Goal: Transaction & Acquisition: Purchase product/service

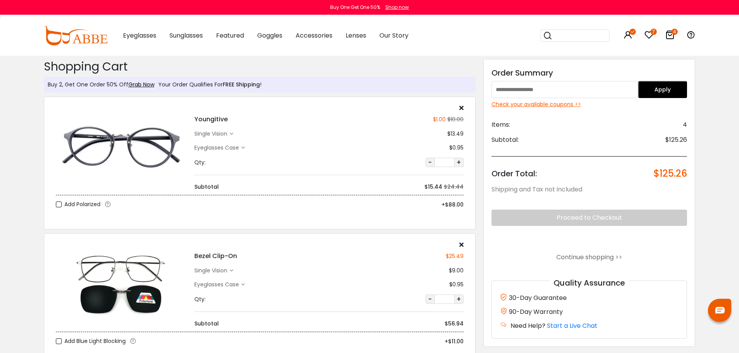
click at [565, 104] on div "Check your available coupons >>" at bounding box center [590, 104] width 196 height 8
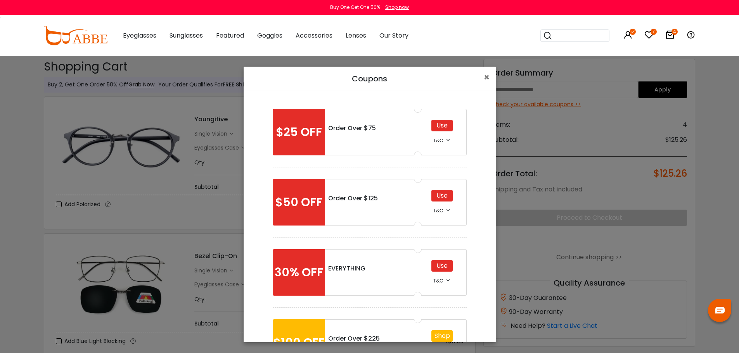
click at [441, 194] on div "Use" at bounding box center [441, 196] width 21 height 12
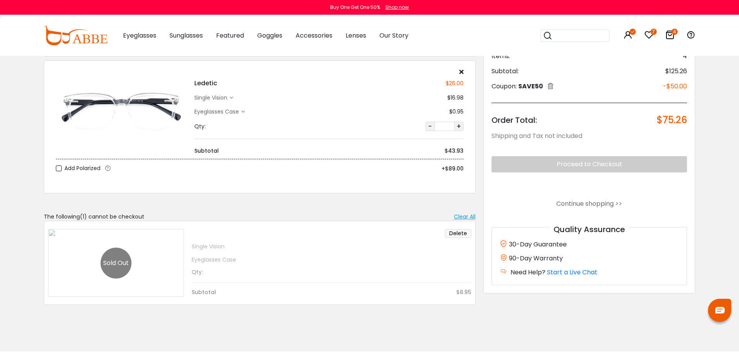
scroll to position [310, 0]
drag, startPoint x: 165, startPoint y: 248, endPoint x: 157, endPoint y: 257, distance: 11.8
click at [159, 256] on div "Delete single vision Eyeglasses Case Qty:" at bounding box center [260, 263] width 432 height 84
click at [104, 264] on div "Delete single vision Eyeglasses Case Qty:" at bounding box center [260, 263] width 432 height 84
click at [456, 233] on button "Delete" at bounding box center [458, 233] width 26 height 9
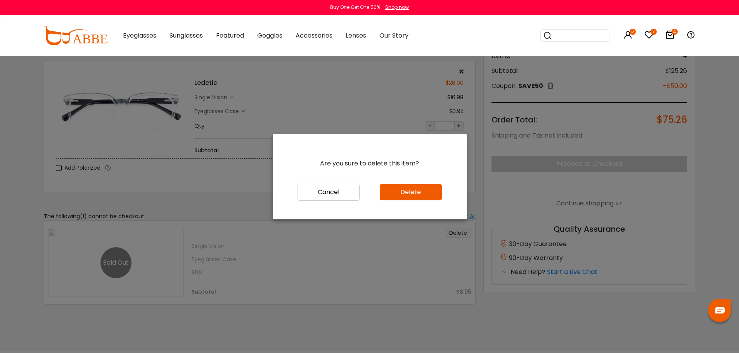
click at [409, 192] on button "Delete" at bounding box center [411, 192] width 62 height 16
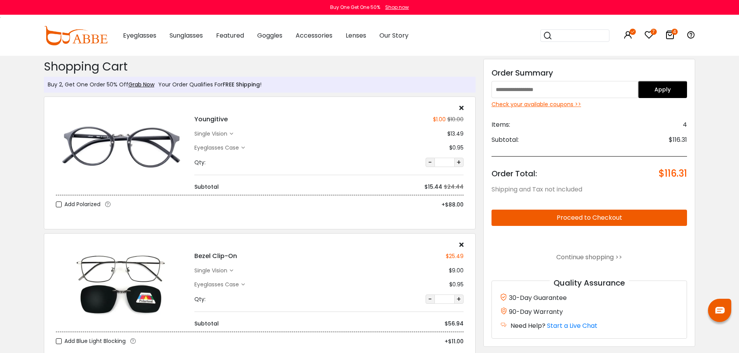
scroll to position [155, 0]
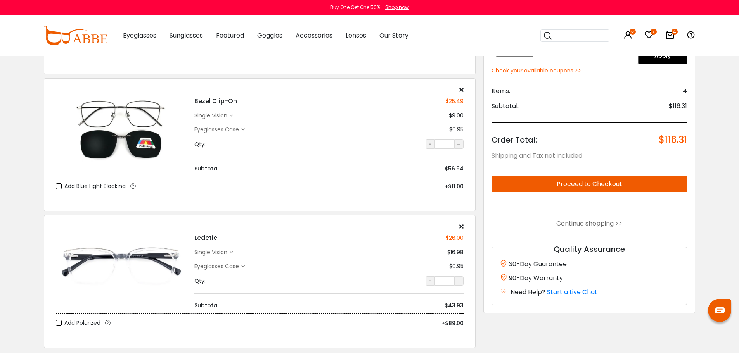
click at [461, 226] on icon at bounding box center [461, 226] width 4 height 6
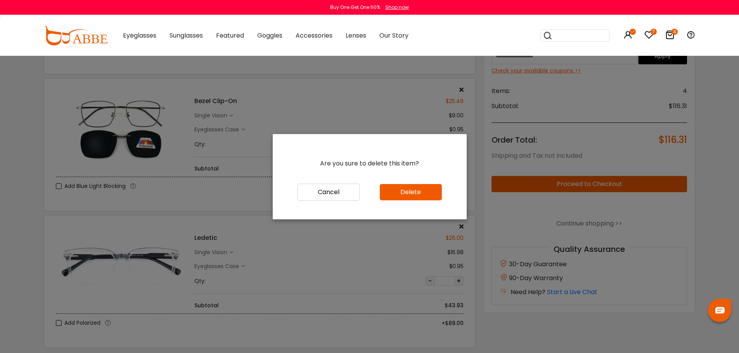
click at [430, 197] on button "Delete" at bounding box center [411, 192] width 62 height 16
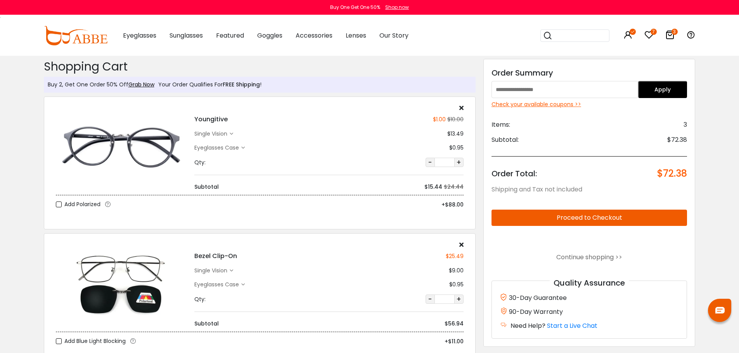
click at [540, 103] on div "Check your available coupons >>" at bounding box center [590, 104] width 196 height 8
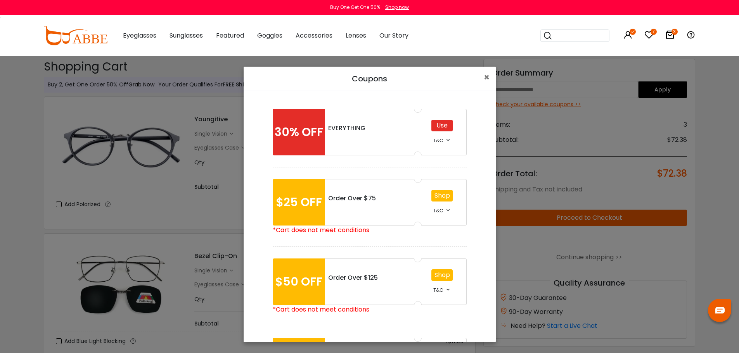
click at [447, 123] on div "Use" at bounding box center [441, 126] width 21 height 12
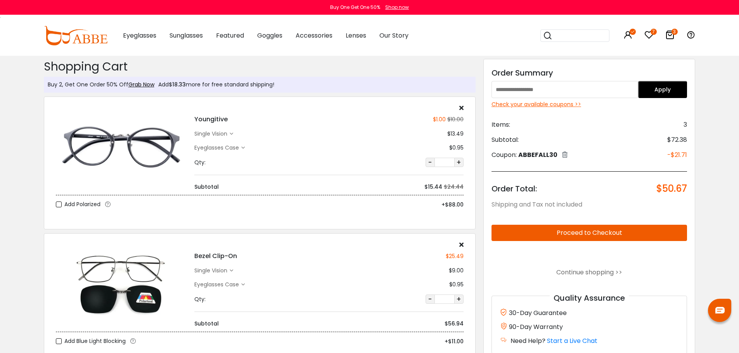
click at [568, 154] on icon at bounding box center [564, 155] width 5 height 6
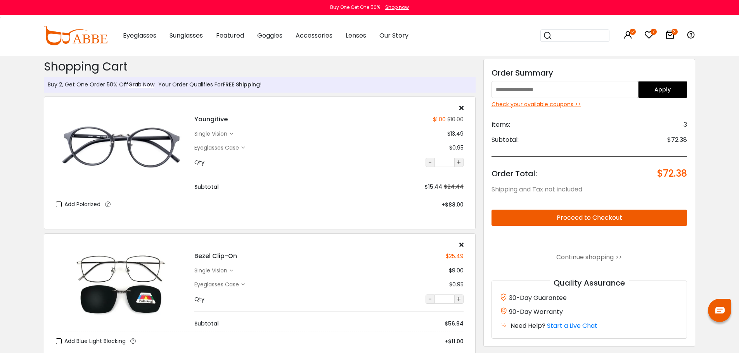
click at [667, 39] on icon at bounding box center [669, 34] width 9 height 9
click at [212, 256] on h4 "Bezel Clip-On" at bounding box center [215, 256] width 43 height 9
copy div "Bezel Clip-On"
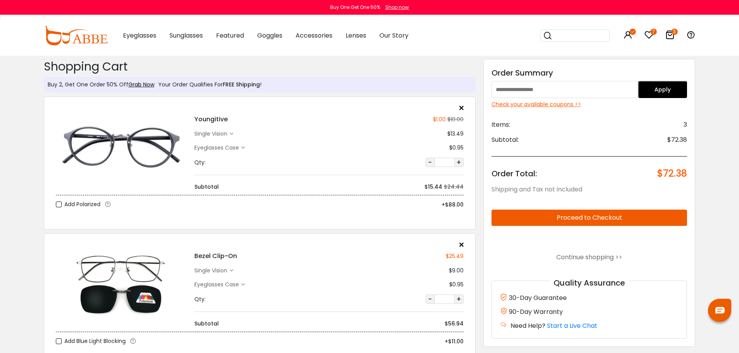
click at [460, 243] on icon at bounding box center [461, 245] width 4 height 6
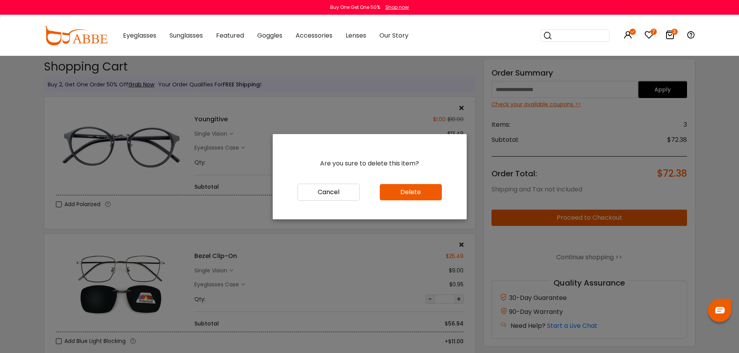
click at [424, 194] on button "Delete" at bounding box center [411, 192] width 62 height 16
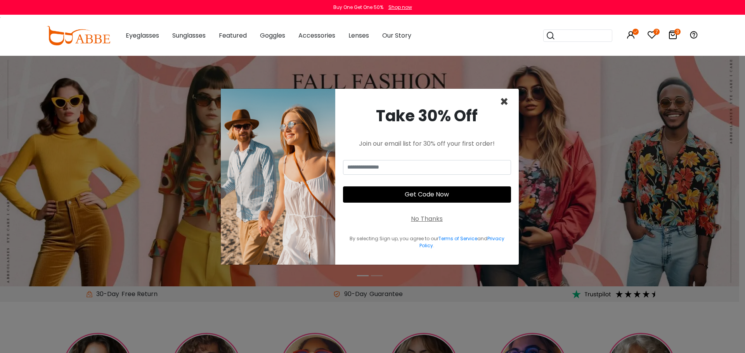
click at [504, 100] on span "×" at bounding box center [504, 102] width 9 height 20
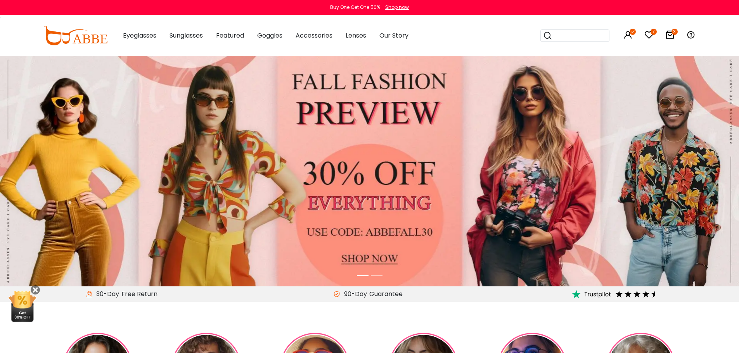
click at [553, 36] on input "search" at bounding box center [580, 36] width 54 height 12
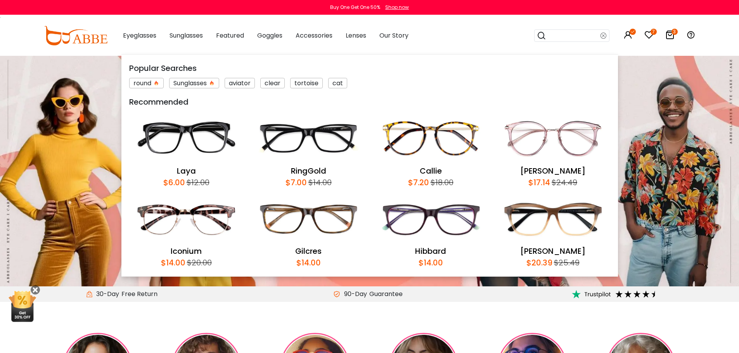
paste input "**********"
type input "**********"
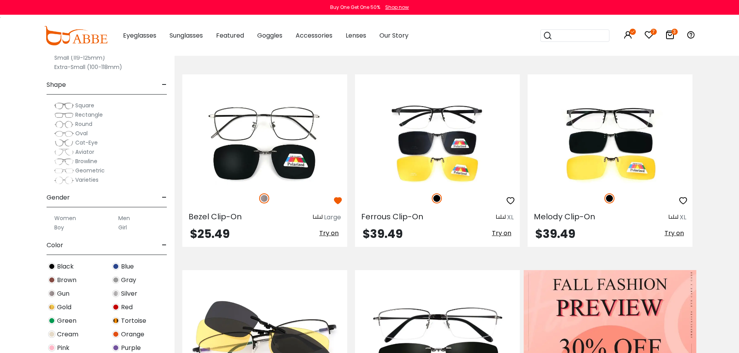
scroll to position [155, 0]
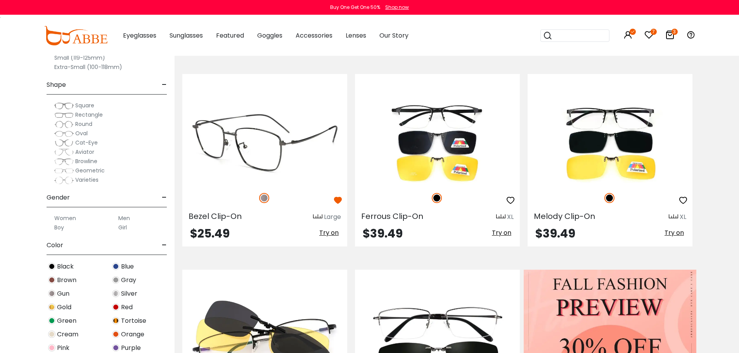
click at [273, 149] on img at bounding box center [264, 143] width 165 height 83
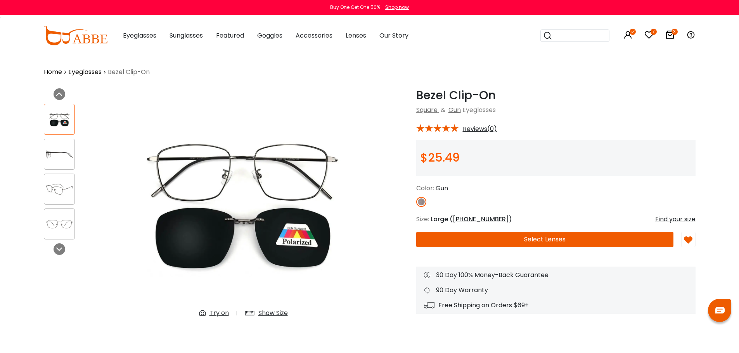
click at [670, 36] on icon at bounding box center [669, 34] width 9 height 9
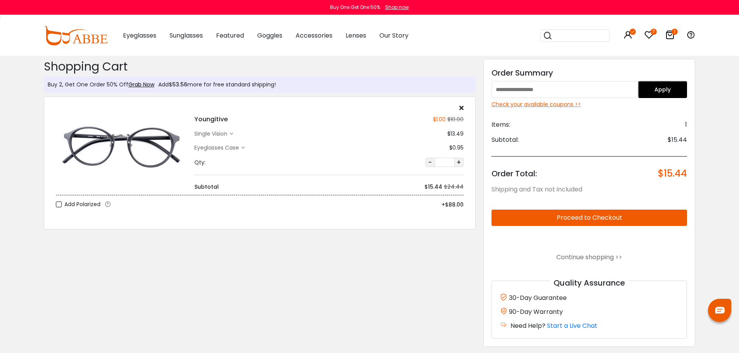
click at [650, 36] on icon at bounding box center [648, 34] width 9 height 9
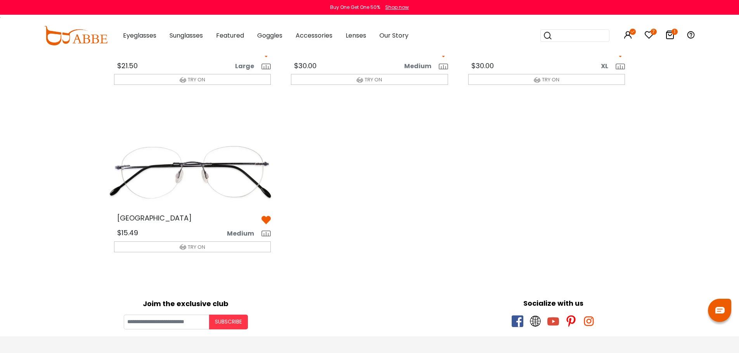
scroll to position [310, 0]
click at [213, 178] on img at bounding box center [193, 172] width 170 height 85
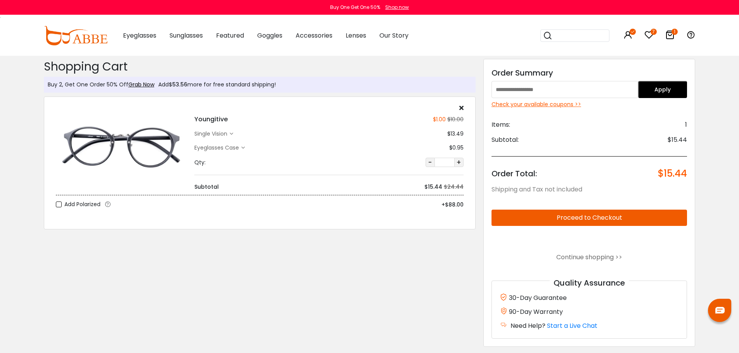
click at [205, 117] on h4 "Youngitive" at bounding box center [210, 119] width 33 height 9
copy h4 "Youngitive"
click at [586, 31] on input "search" at bounding box center [580, 36] width 54 height 12
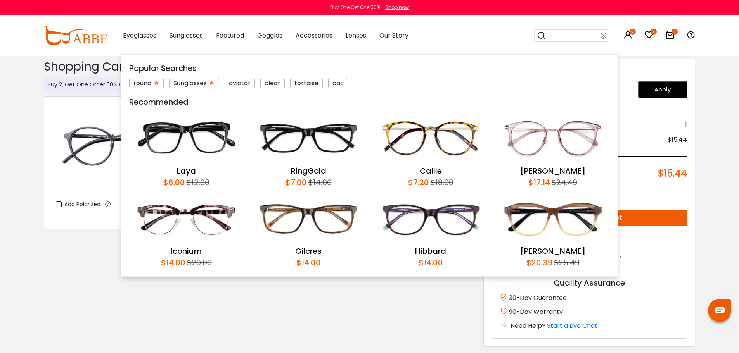
paste input "**********"
type input "**********"
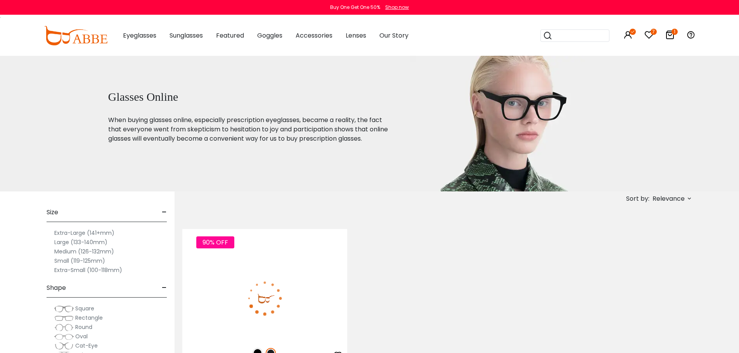
scroll to position [155, 0]
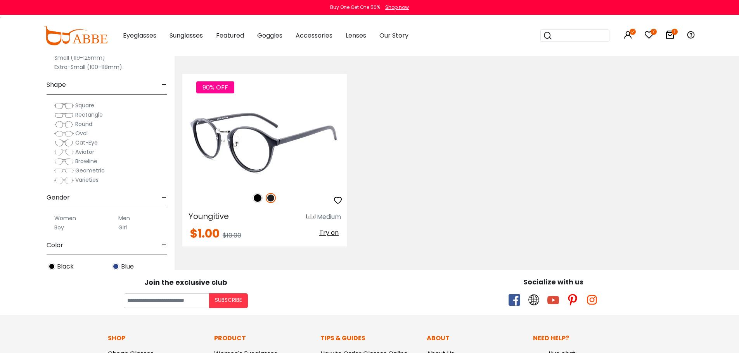
click at [272, 134] on img at bounding box center [264, 143] width 165 height 83
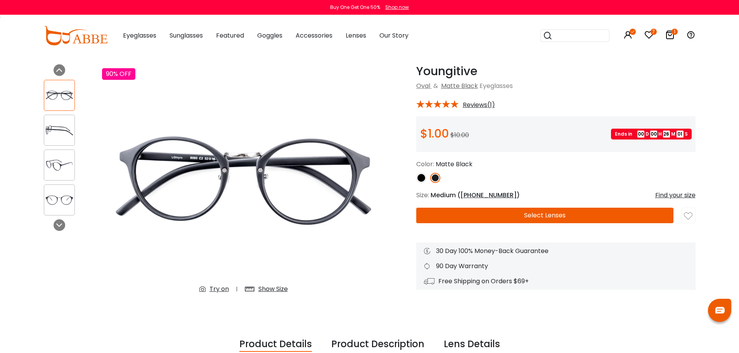
scroll to position [155, 0]
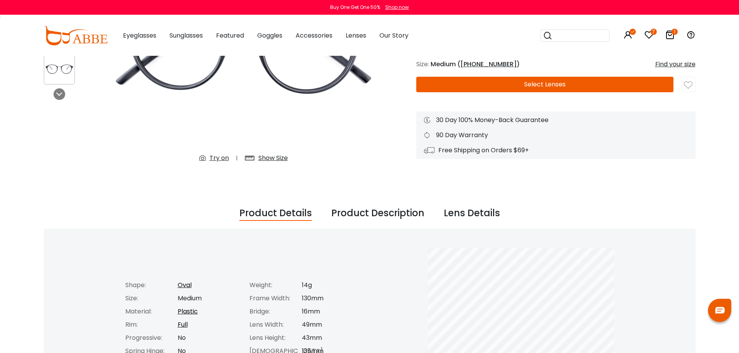
click at [555, 83] on button "Select Lenses" at bounding box center [544, 85] width 257 height 16
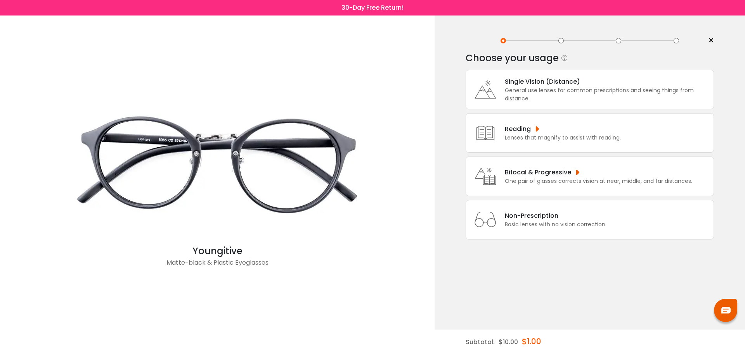
click at [547, 80] on div "Single Vision (Distance)" at bounding box center [607, 82] width 205 height 10
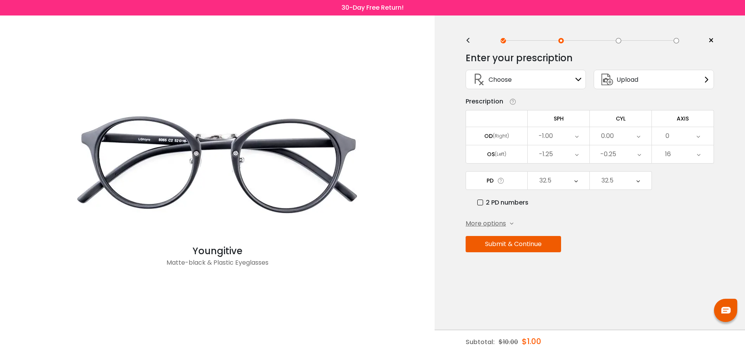
click at [534, 246] on button "Submit & Continue" at bounding box center [513, 244] width 95 height 16
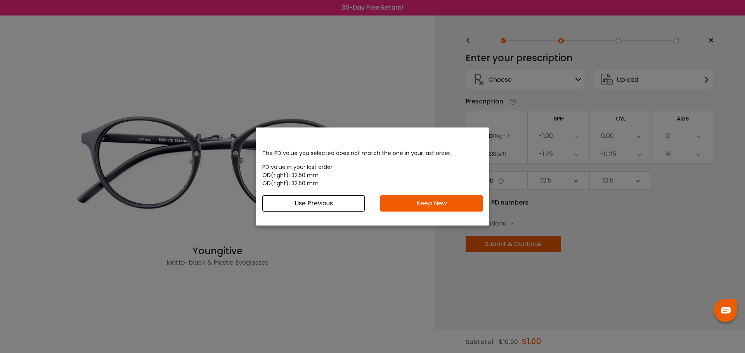
click at [341, 202] on button "Use Previous" at bounding box center [313, 204] width 102 height 16
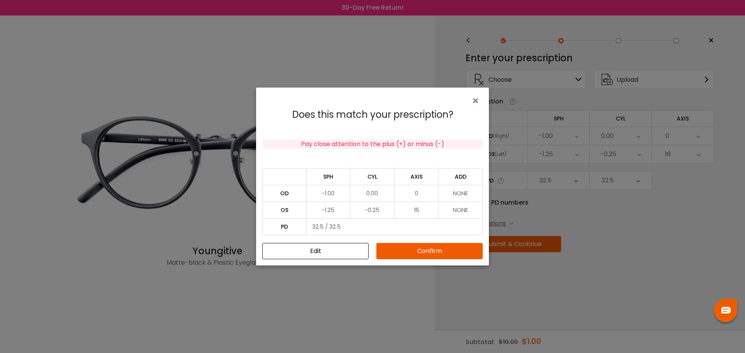
click at [410, 250] on button "Confirm" at bounding box center [429, 251] width 106 height 16
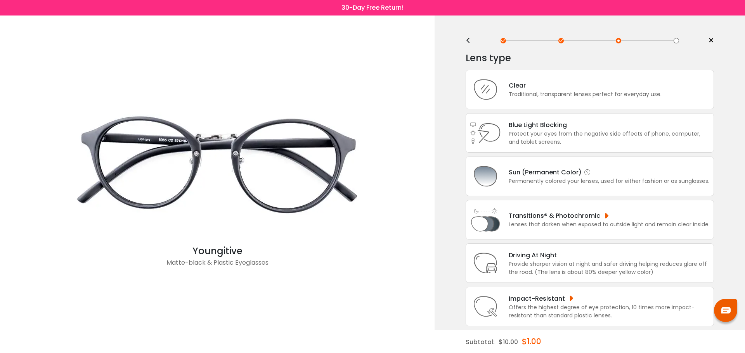
click at [517, 176] on div "Sun (Permanent Color)" at bounding box center [609, 173] width 201 height 10
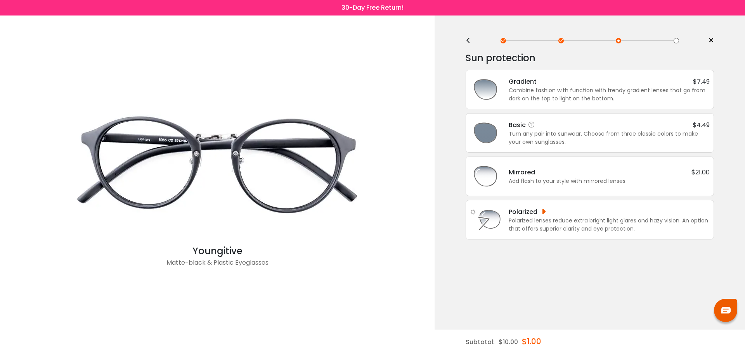
click at [565, 137] on div "Turn any pair into sunwear. Choose from three classic colors to make your own s…" at bounding box center [609, 138] width 201 height 16
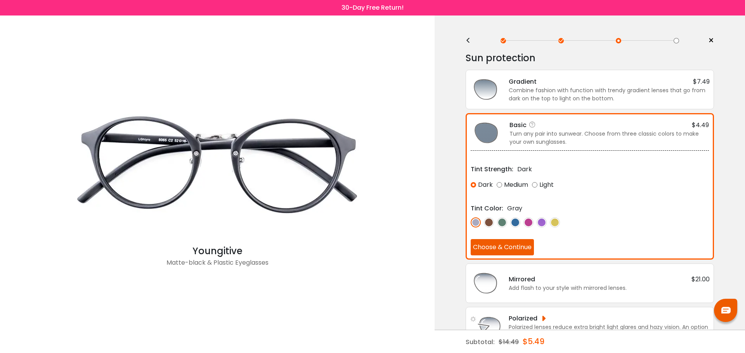
click at [509, 246] on button "Choose & Continue" at bounding box center [502, 247] width 63 height 16
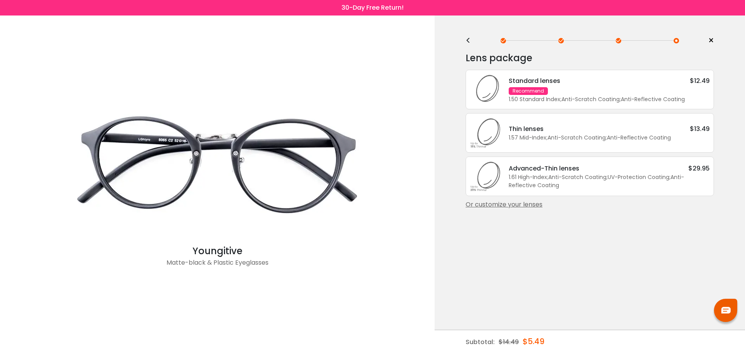
click at [509, 202] on div "Or customize your lenses" at bounding box center [590, 204] width 248 height 9
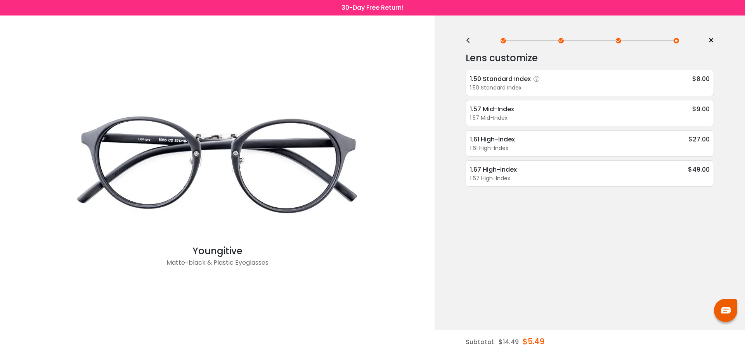
click at [514, 85] on div "1.50 Standard Index" at bounding box center [590, 88] width 240 height 8
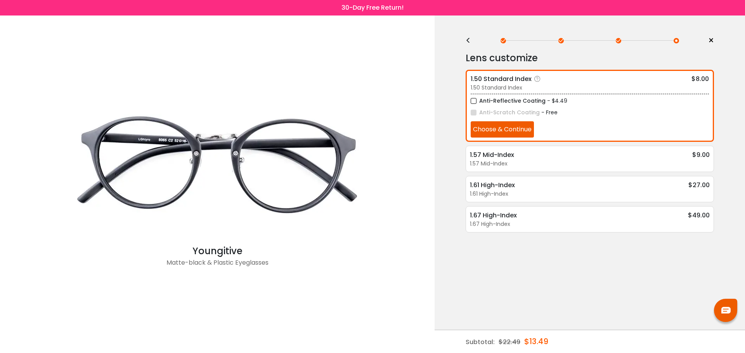
click at [494, 133] on button "Choose & Continue" at bounding box center [502, 129] width 63 height 16
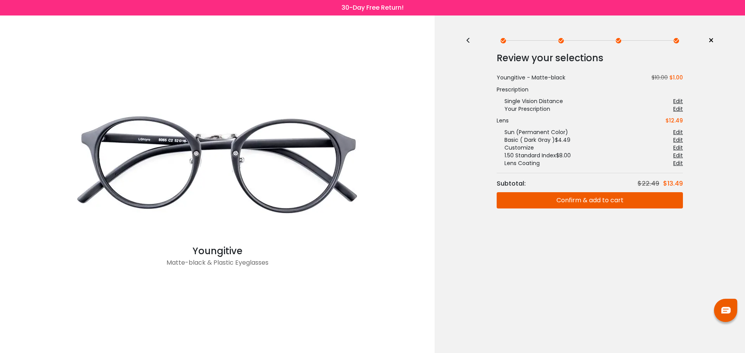
click at [597, 203] on button "Confirm & add to cart" at bounding box center [590, 200] width 186 height 16
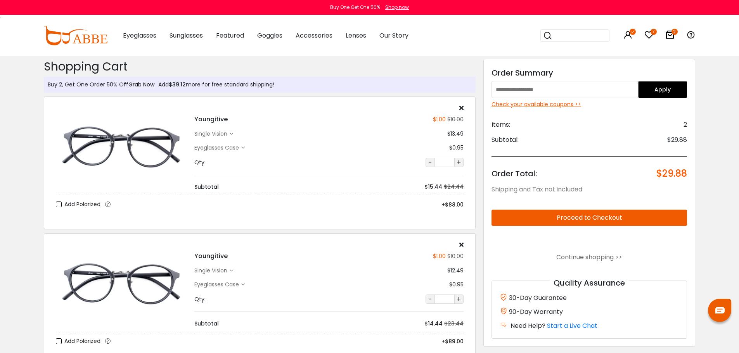
click at [462, 246] on icon at bounding box center [461, 245] width 4 height 6
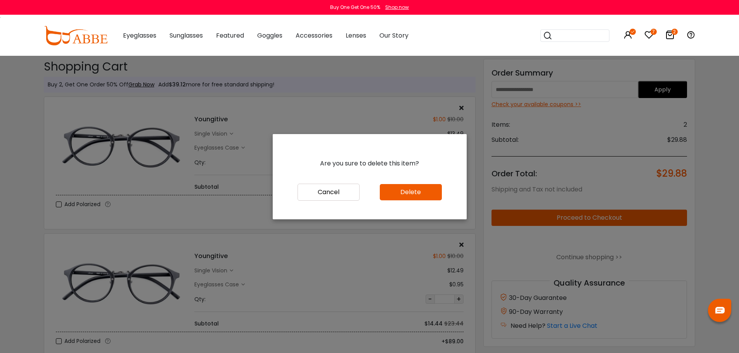
click at [415, 191] on button "Delete" at bounding box center [411, 192] width 62 height 16
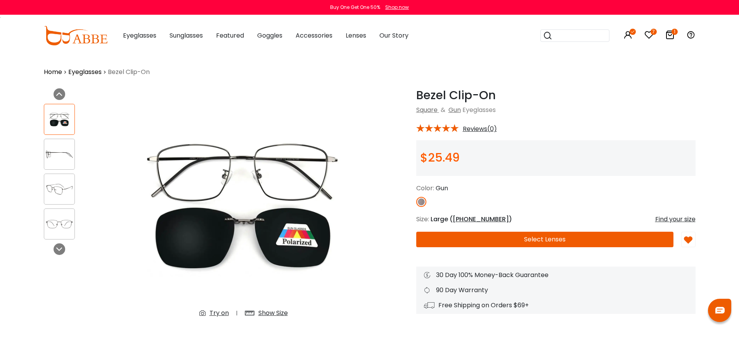
click at [266, 311] on div "Show Size" at bounding box center [272, 313] width 29 height 9
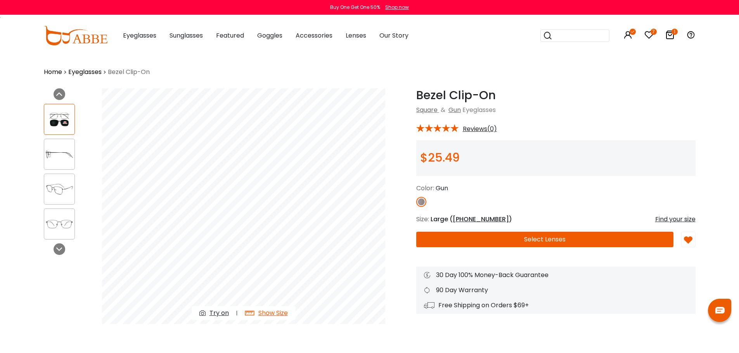
click at [222, 312] on div "Try on" at bounding box center [219, 313] width 19 height 9
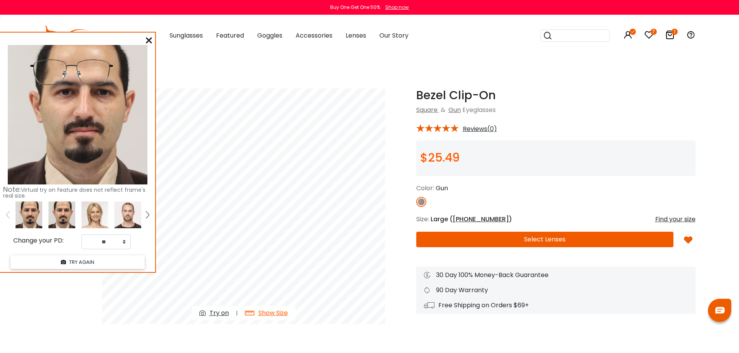
click at [57, 214] on img at bounding box center [62, 215] width 27 height 27
click at [115, 239] on select "** ** ** ** ** ** ** ** ** ** ** ** ** ** ** ** ** ** ** ** ** ** ** ** ** ** *…" at bounding box center [105, 242] width 49 height 15
select select "**"
click at [81, 235] on select "** ** ** ** ** ** ** ** ** ** ** ** ** ** ** ** ** ** ** ** ** ** ** ** ** ** *…" at bounding box center [105, 242] width 49 height 15
click at [150, 39] on icon at bounding box center [149, 40] width 6 height 6
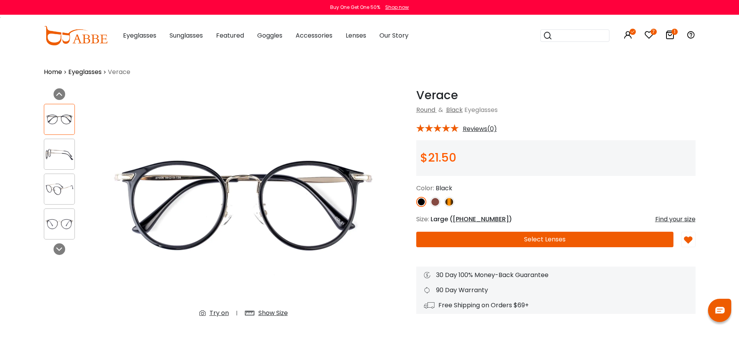
drag, startPoint x: 0, startPoint y: 0, endPoint x: 270, endPoint y: 315, distance: 415.3
click at [270, 315] on div "Show Size" at bounding box center [272, 313] width 29 height 9
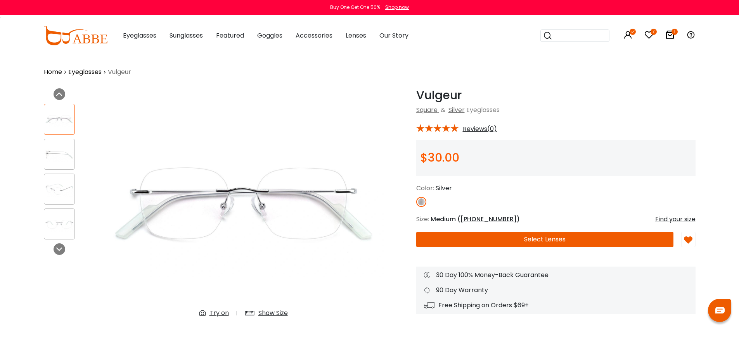
click at [271, 314] on div "Show Size" at bounding box center [272, 313] width 29 height 9
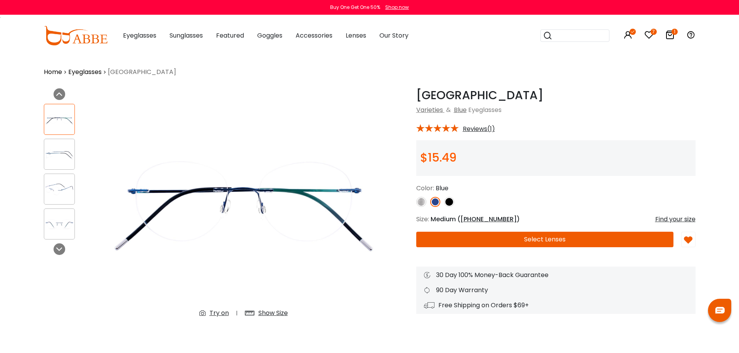
click at [217, 312] on div "Try on" at bounding box center [219, 313] width 19 height 9
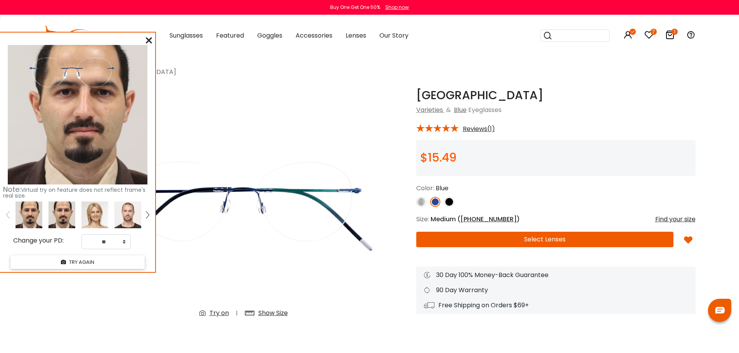
click at [71, 217] on img at bounding box center [62, 215] width 27 height 27
click at [128, 244] on select "** ** ** ** ** ** ** ** ** ** ** ** ** ** ** ** ** ** ** ** ** ** ** ** ** ** *…" at bounding box center [105, 242] width 49 height 15
select select "**"
click at [81, 235] on select "** ** ** ** ** ** ** ** ** ** ** ** ** ** ** ** ** ** ** ** ** ** ** ** ** ** *…" at bounding box center [105, 242] width 49 height 15
click at [270, 311] on div "Show Size" at bounding box center [272, 313] width 29 height 9
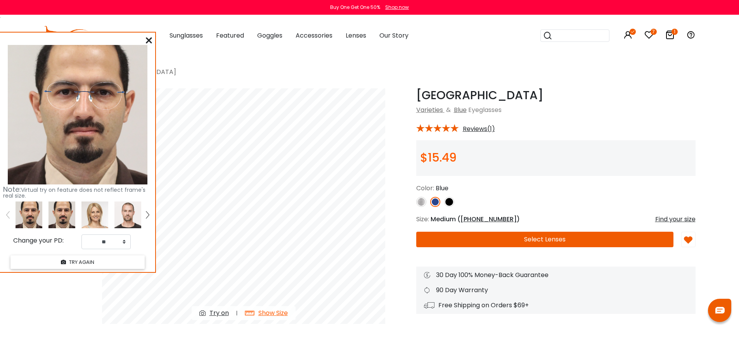
click at [150, 40] on icon at bounding box center [149, 40] width 6 height 6
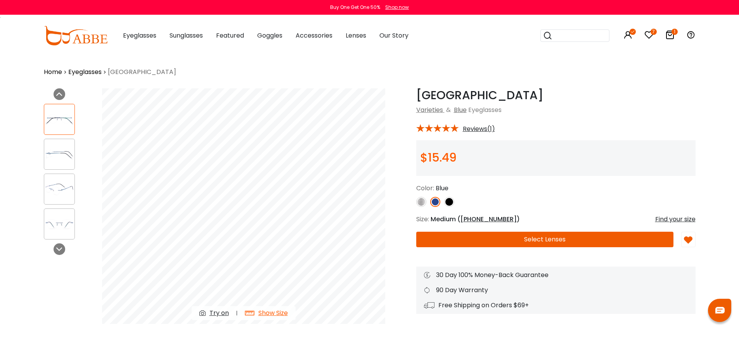
click at [499, 242] on button "Select Lenses" at bounding box center [544, 240] width 257 height 16
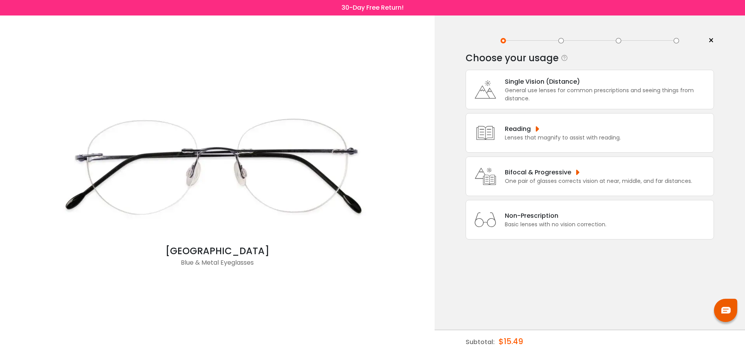
click at [521, 87] on div "General use lenses for common prescriptions and seeing things from distance." at bounding box center [607, 95] width 205 height 16
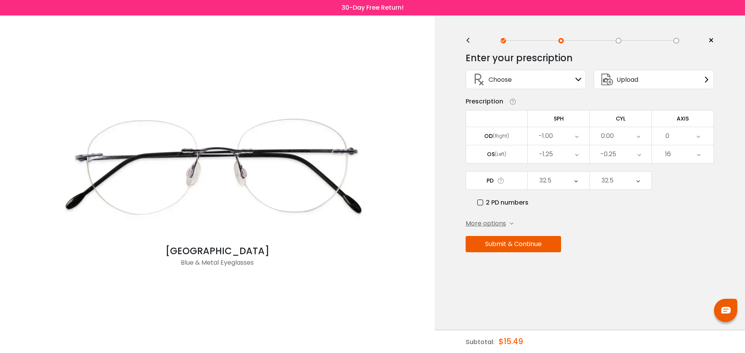
click at [510, 247] on button "Submit & Continue" at bounding box center [513, 244] width 95 height 16
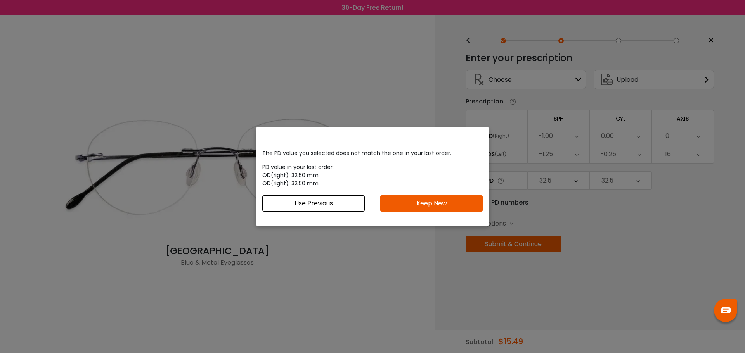
click at [334, 207] on button "Use Previous" at bounding box center [313, 204] width 102 height 16
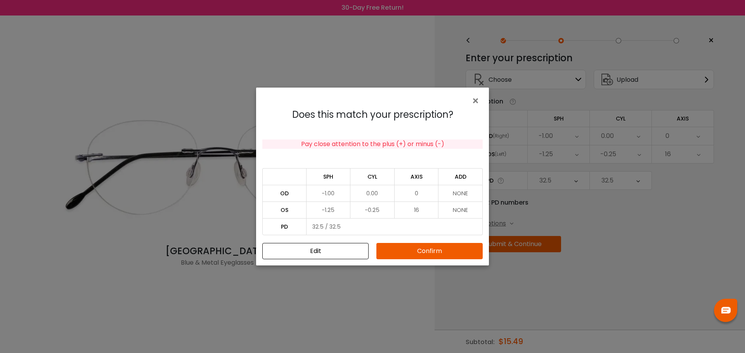
click at [433, 252] on button "Confirm" at bounding box center [429, 251] width 106 height 16
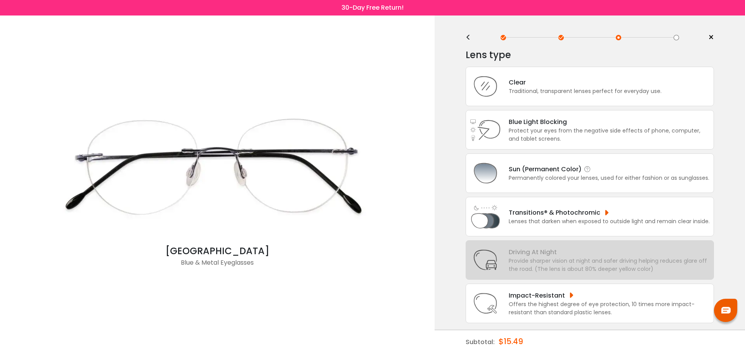
scroll to position [4, 0]
click at [544, 164] on div "Sun (Permanent Color)" at bounding box center [609, 168] width 201 height 10
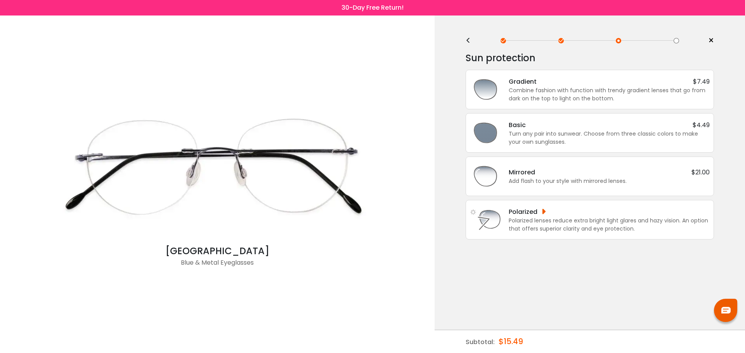
scroll to position [0, 0]
click at [565, 145] on div "Turn any pair into sunwear. Choose from three classic colors to make your own s…" at bounding box center [609, 138] width 201 height 16
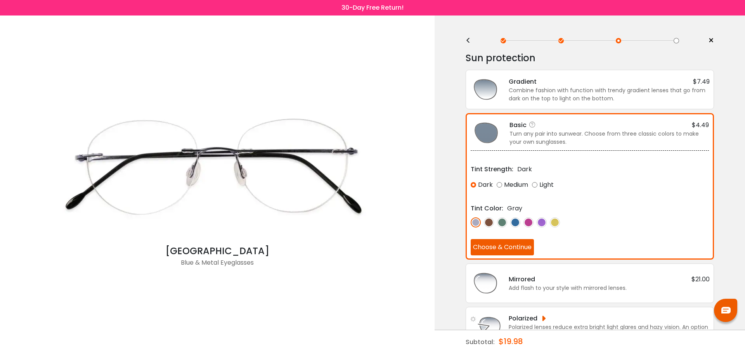
click at [522, 239] on button "Choose & Continue" at bounding box center [502, 247] width 63 height 16
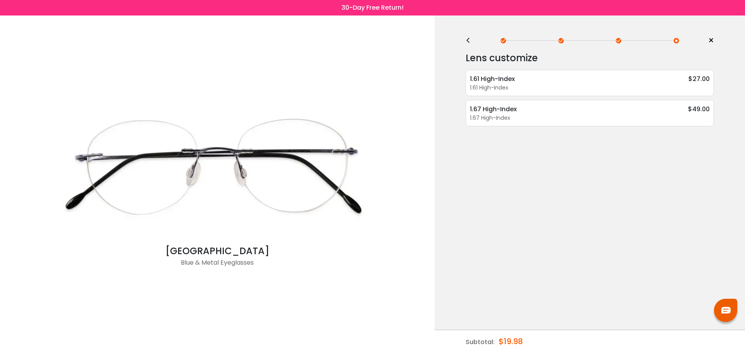
click at [471, 41] on div "<" at bounding box center [472, 41] width 12 height 6
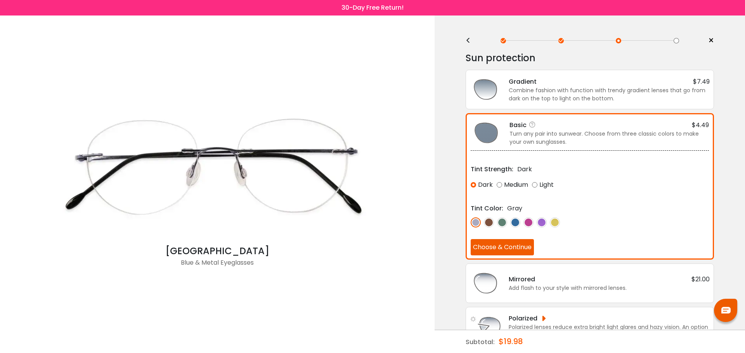
click at [476, 224] on img at bounding box center [476, 223] width 10 height 10
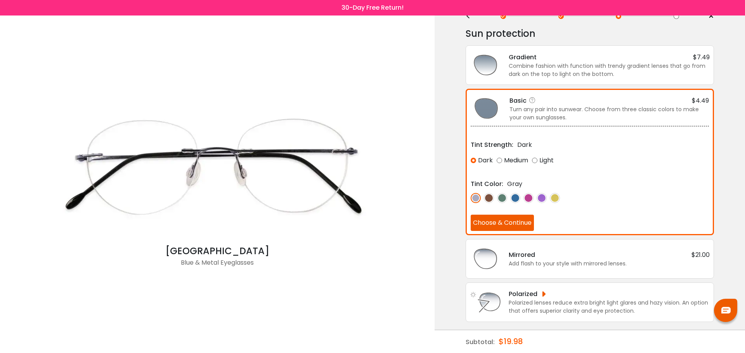
click at [499, 223] on button "Choose & Continue" at bounding box center [502, 223] width 63 height 16
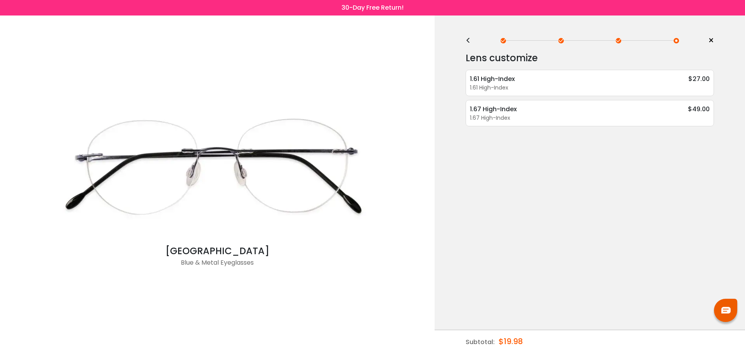
scroll to position [0, 0]
click at [521, 88] on div "1.61 High-Index" at bounding box center [590, 88] width 240 height 8
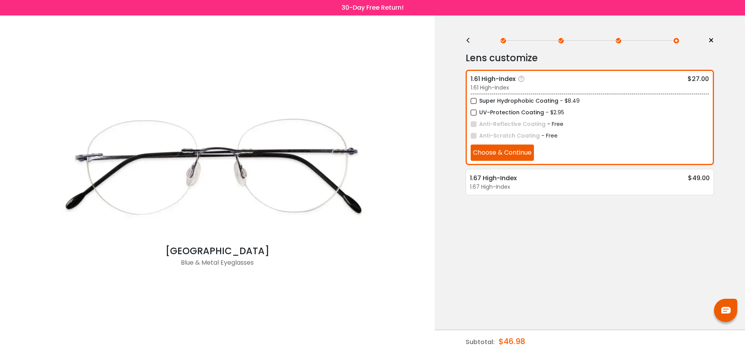
click at [483, 114] on label "UV-Protection Coating" at bounding box center [507, 113] width 73 height 10
click at [488, 156] on button "Choose & Continue" at bounding box center [502, 153] width 63 height 16
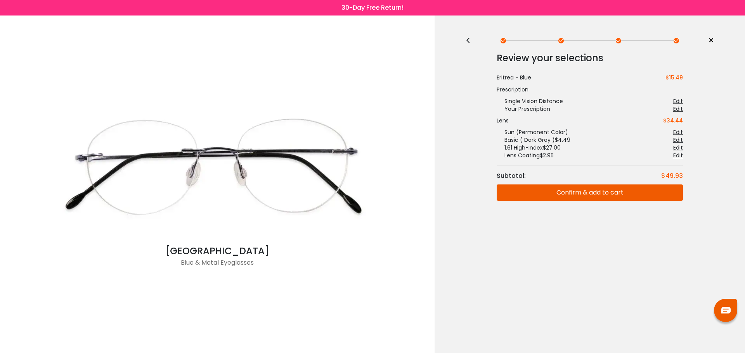
click at [528, 196] on button "Confirm & add to cart" at bounding box center [590, 193] width 186 height 16
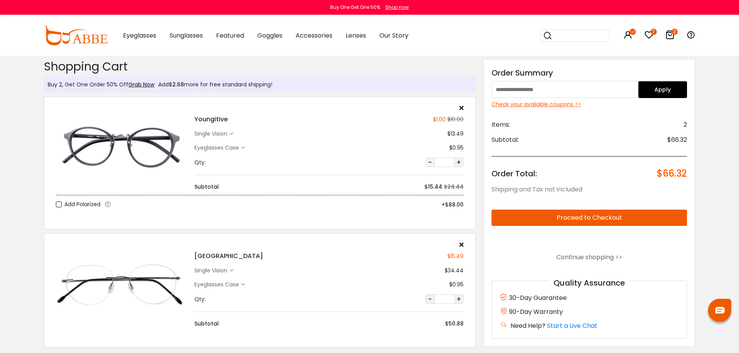
click at [534, 105] on div "Check your available coupons >>" at bounding box center [590, 104] width 196 height 8
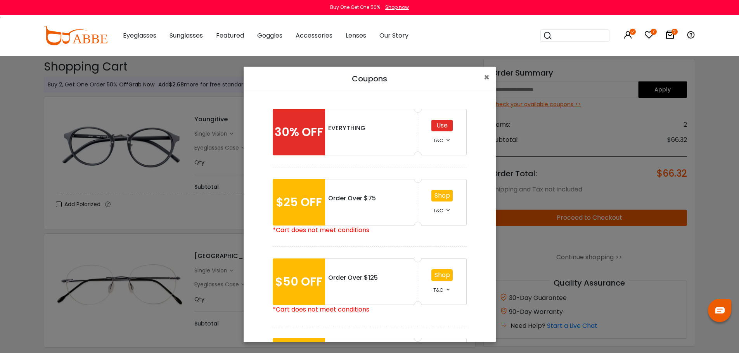
click at [443, 125] on div "Use" at bounding box center [441, 126] width 21 height 12
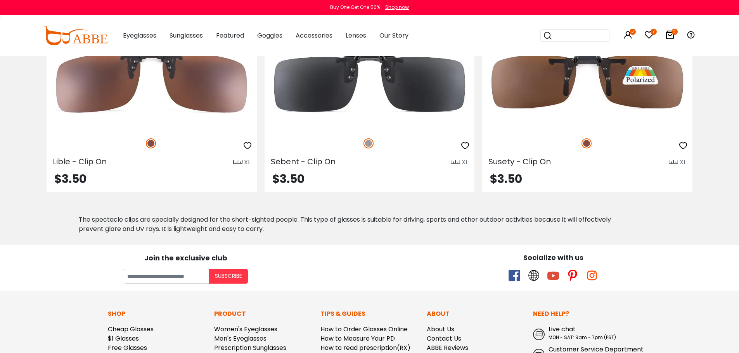
scroll to position [1344, 0]
